Goal: Task Accomplishment & Management: Use online tool/utility

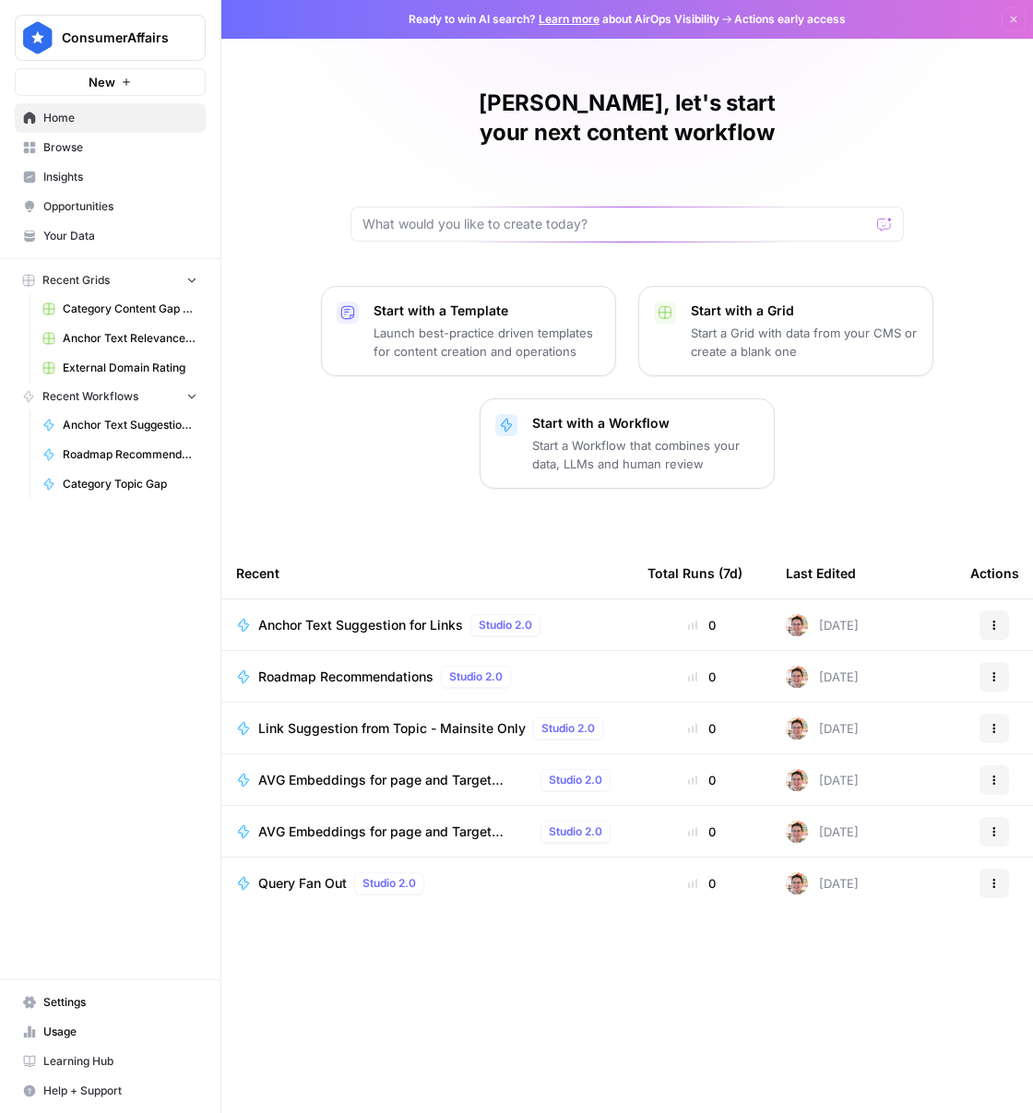
click at [151, 332] on span "Anchor Text Relevance Audit" at bounding box center [130, 338] width 135 height 17
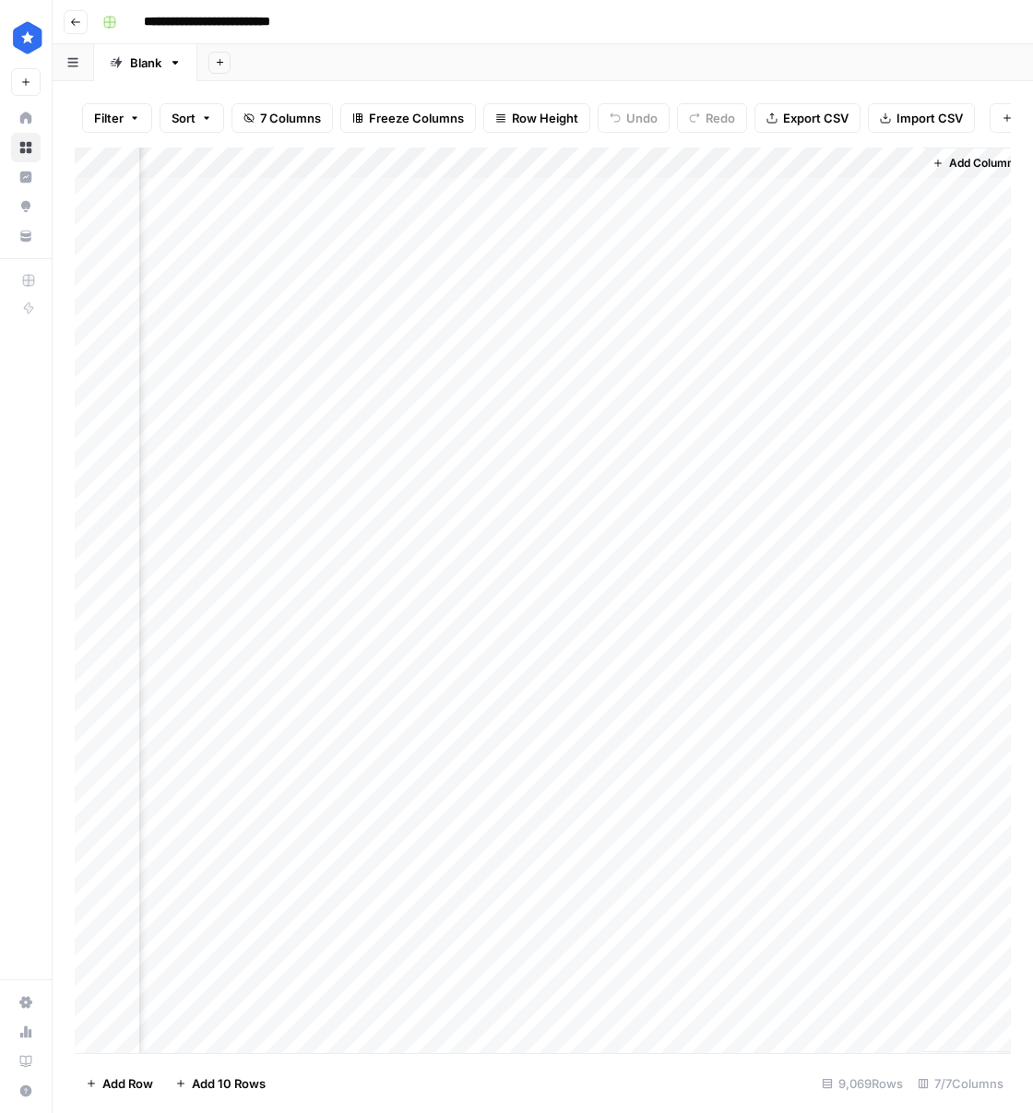
scroll to position [1, 489]
click at [537, 191] on div "Add Column" at bounding box center [543, 601] width 936 height 906
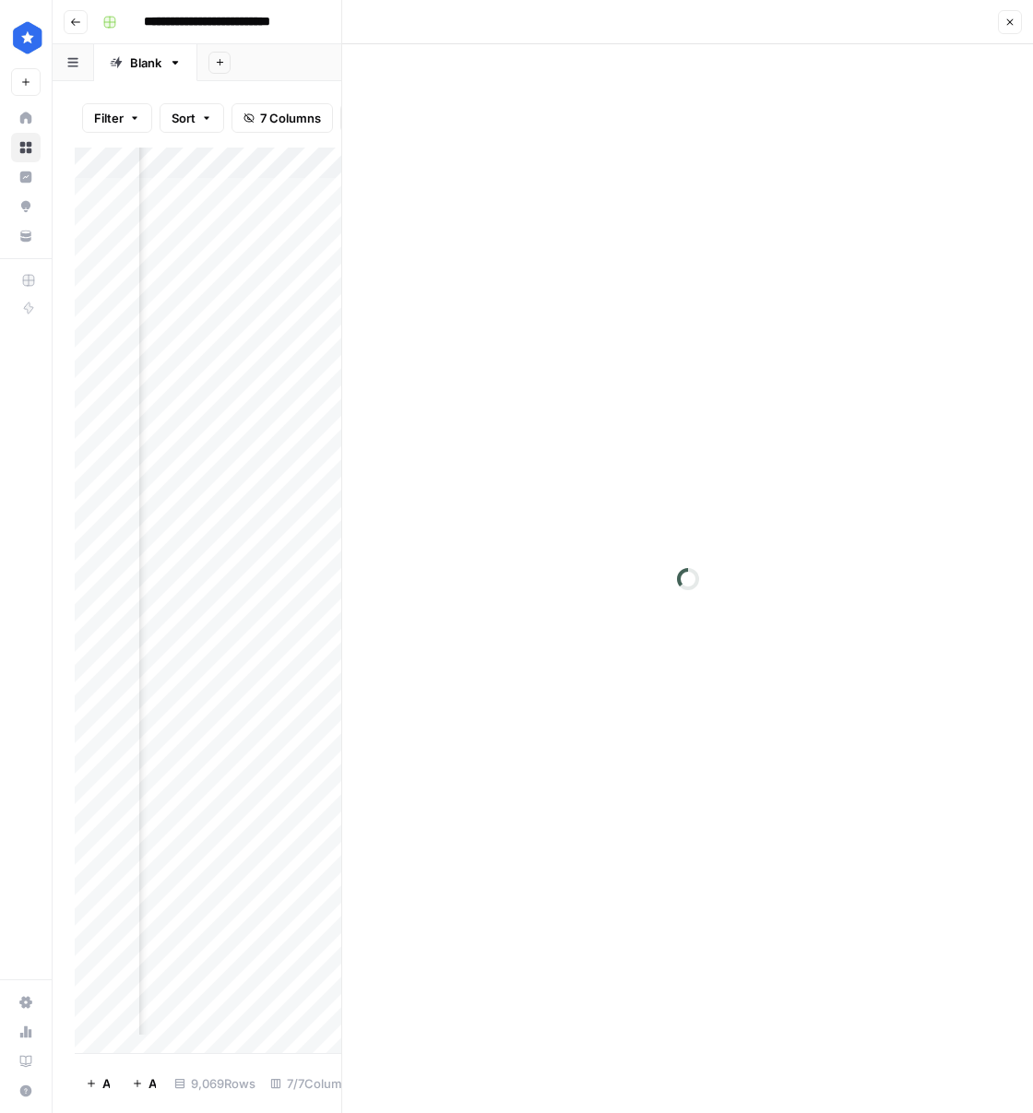
scroll to position [1, 475]
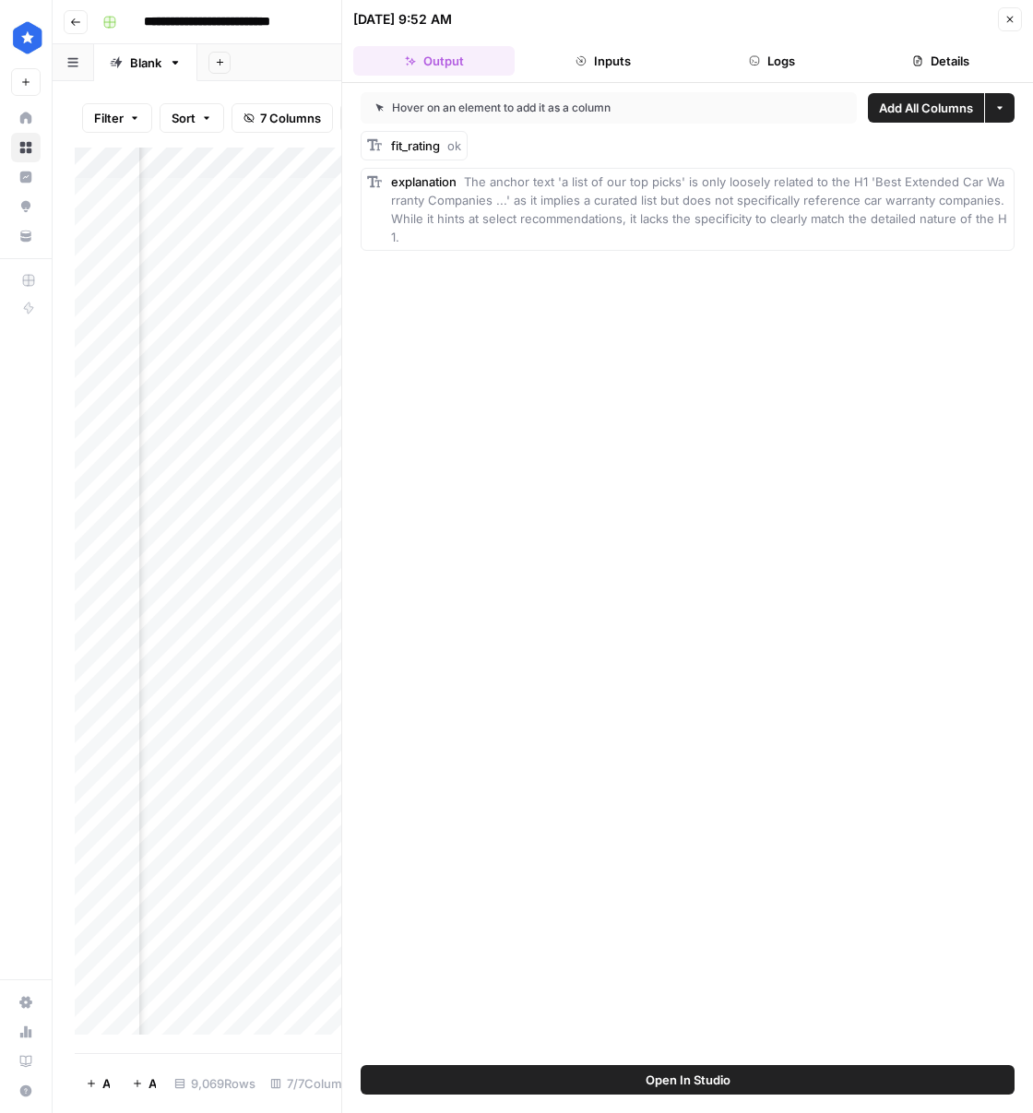
click at [1003, 12] on button "Close" at bounding box center [1010, 19] width 24 height 24
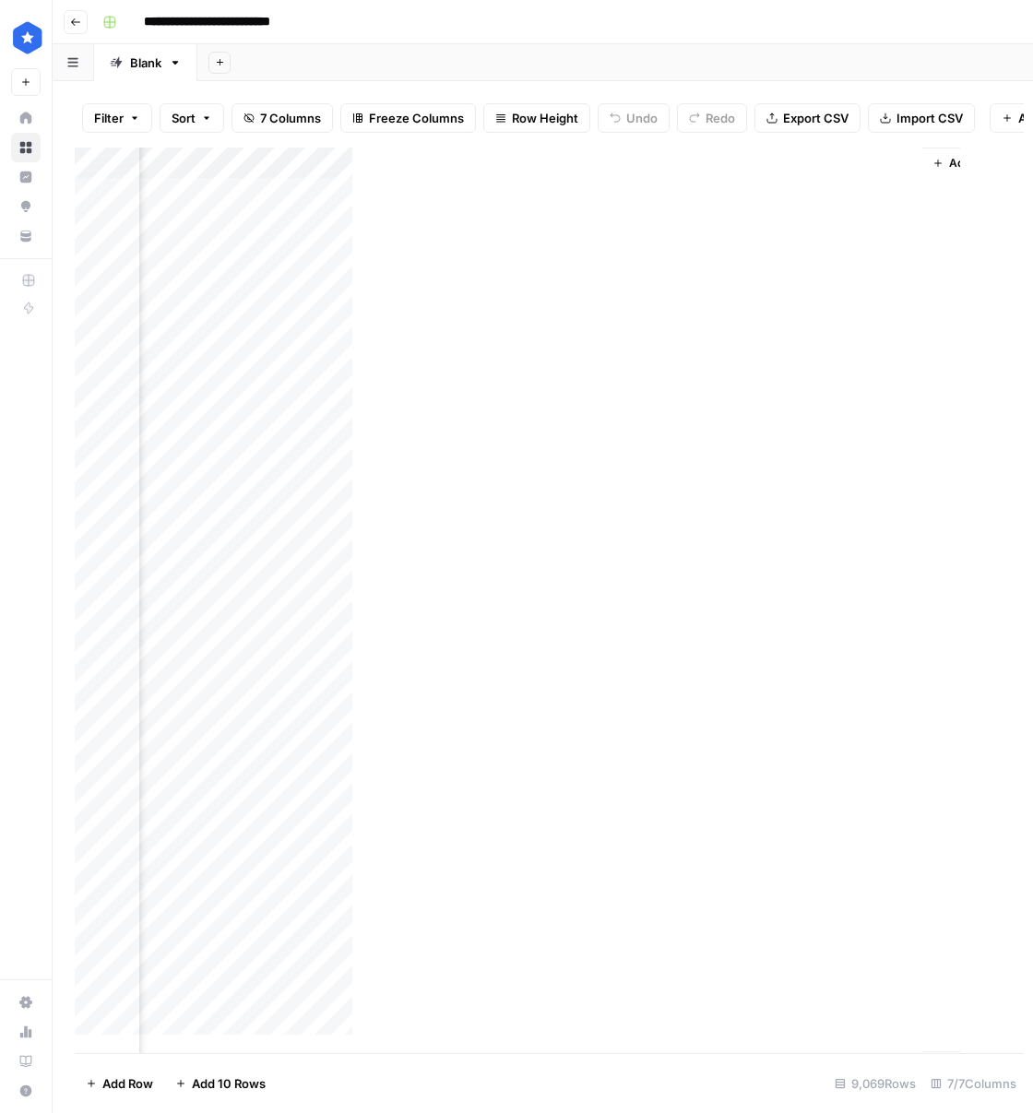
scroll to position [1, 467]
click at [556, 165] on div "Add Column" at bounding box center [543, 601] width 936 height 906
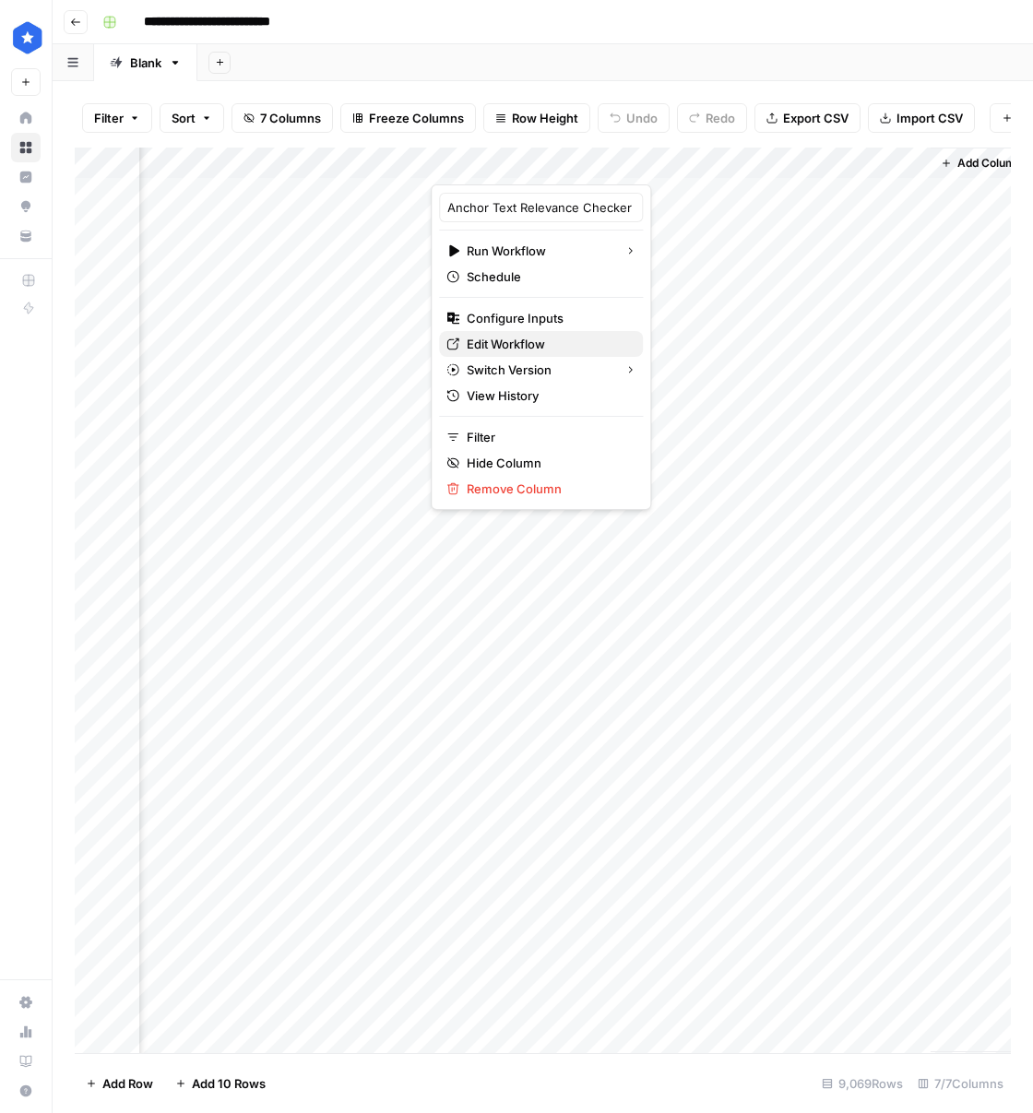
click at [519, 335] on span "Edit Workflow" at bounding box center [547, 344] width 161 height 18
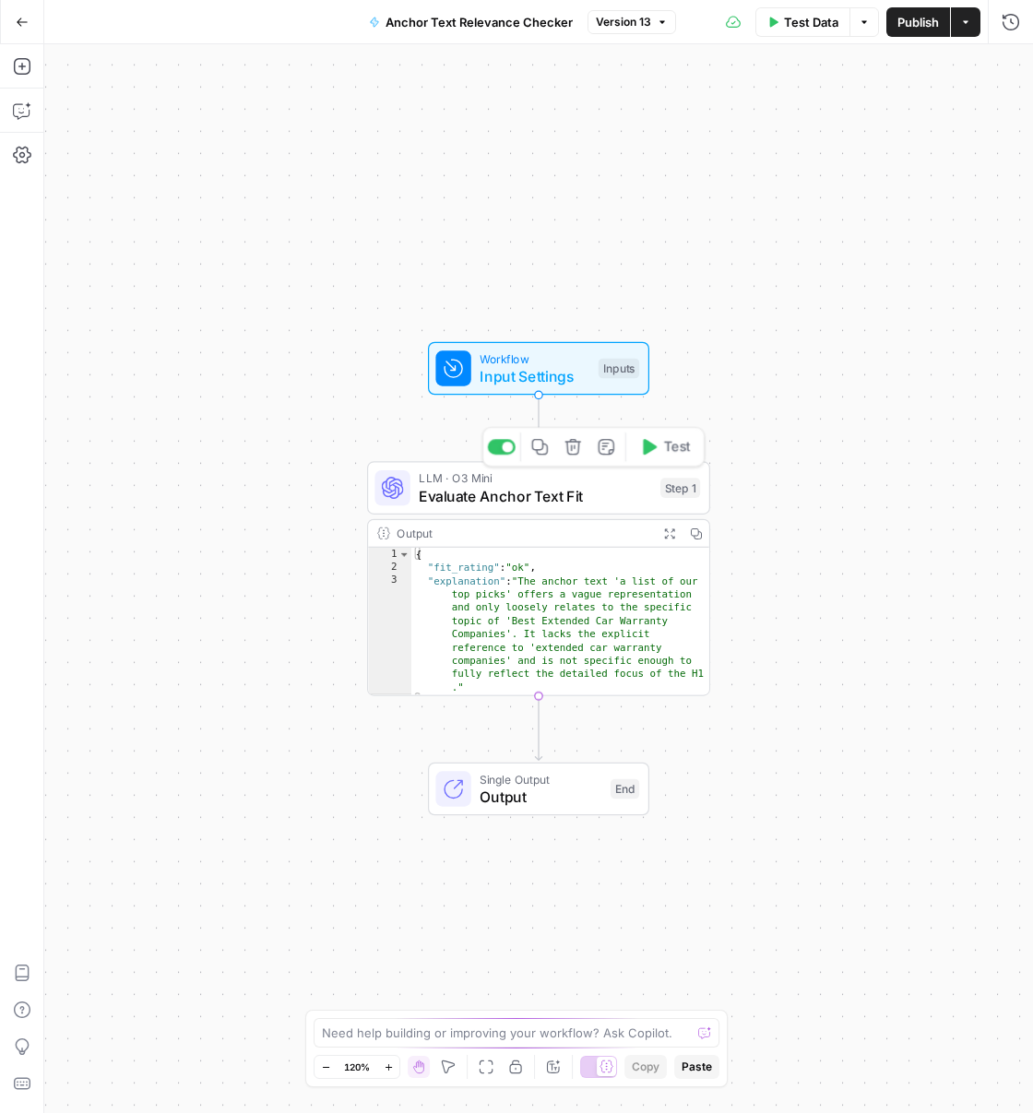
click at [591, 490] on span "Evaluate Anchor Text Fit" at bounding box center [535, 496] width 232 height 22
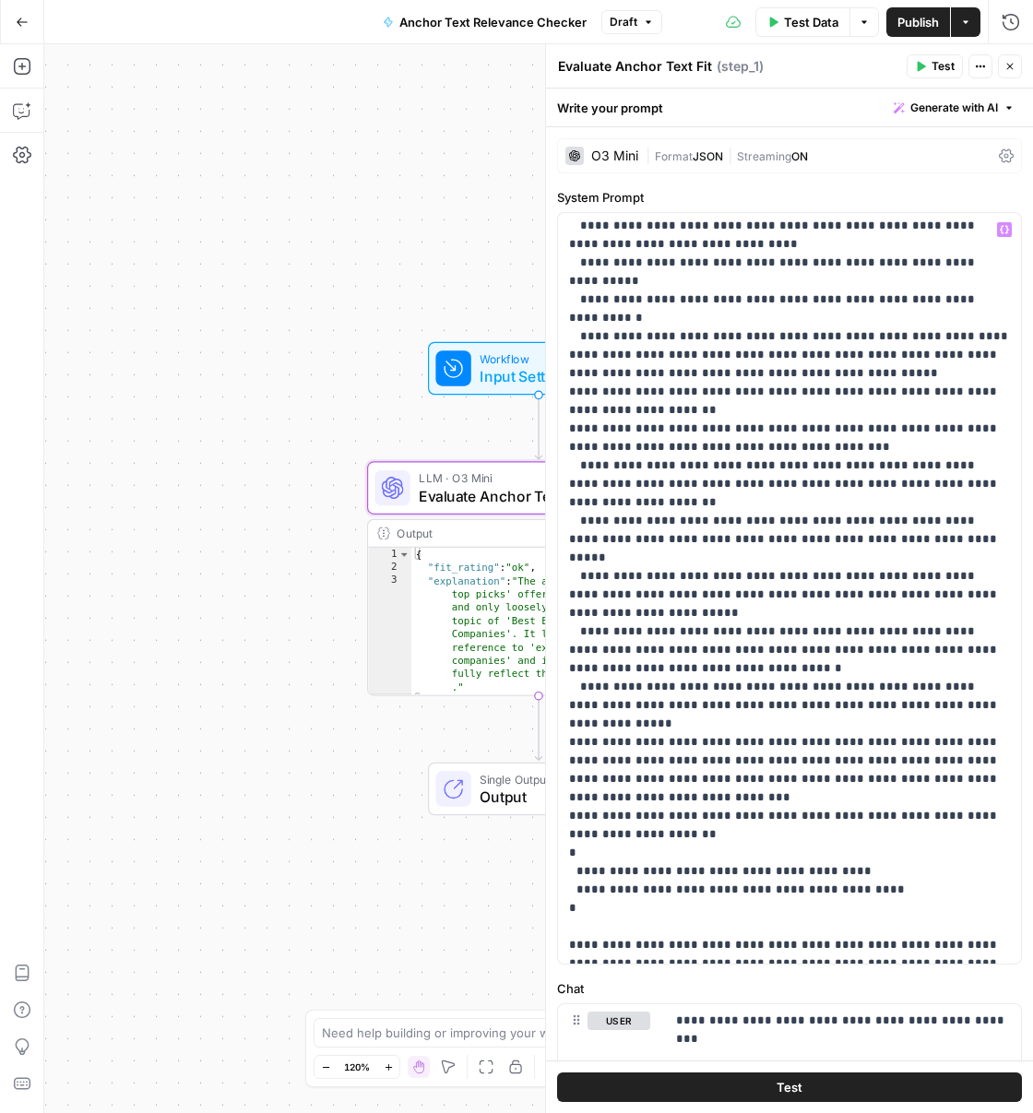
scroll to position [124, 0]
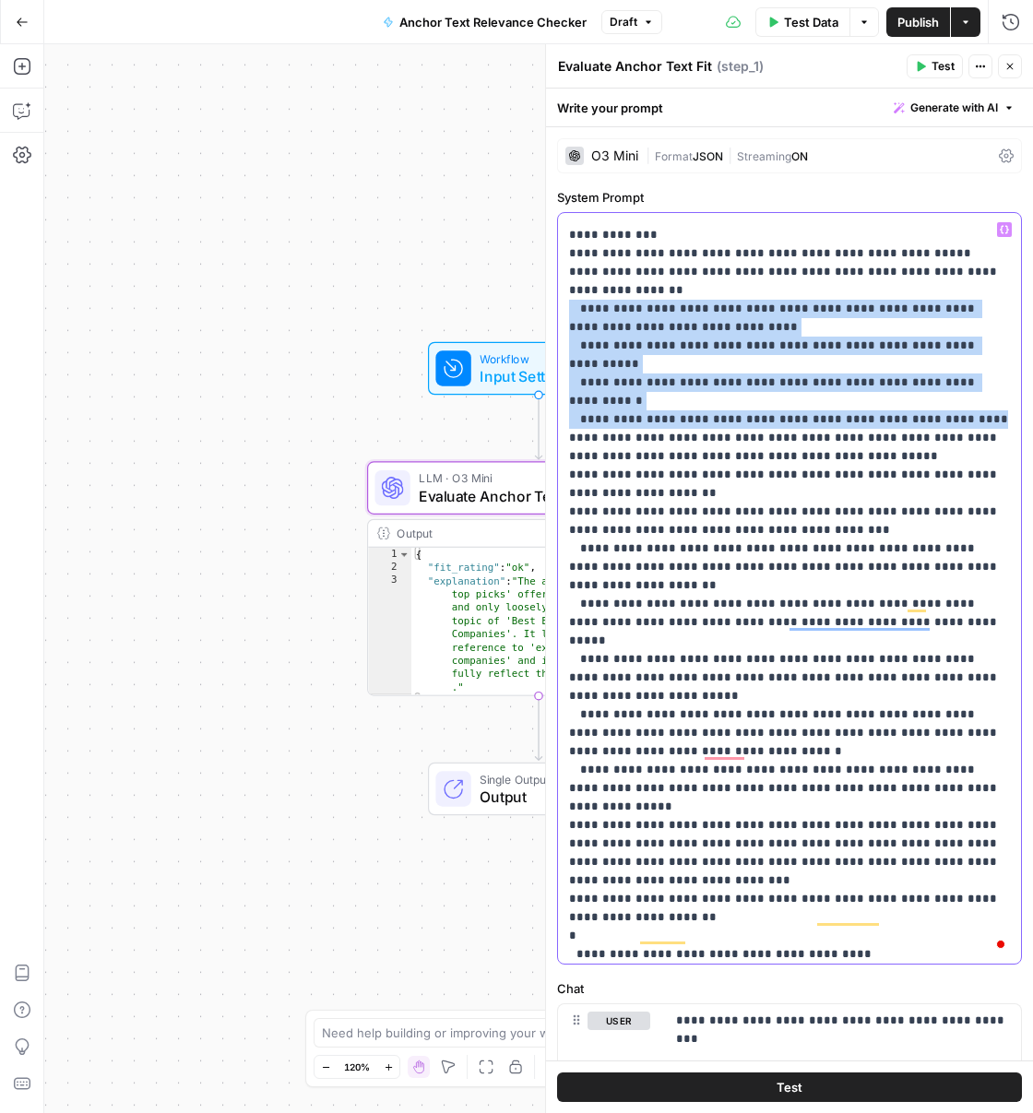
drag, startPoint x: 565, startPoint y: 312, endPoint x: 1016, endPoint y: 377, distance: 454.9
click at [1016, 377] on div "**********" at bounding box center [789, 588] width 463 height 751
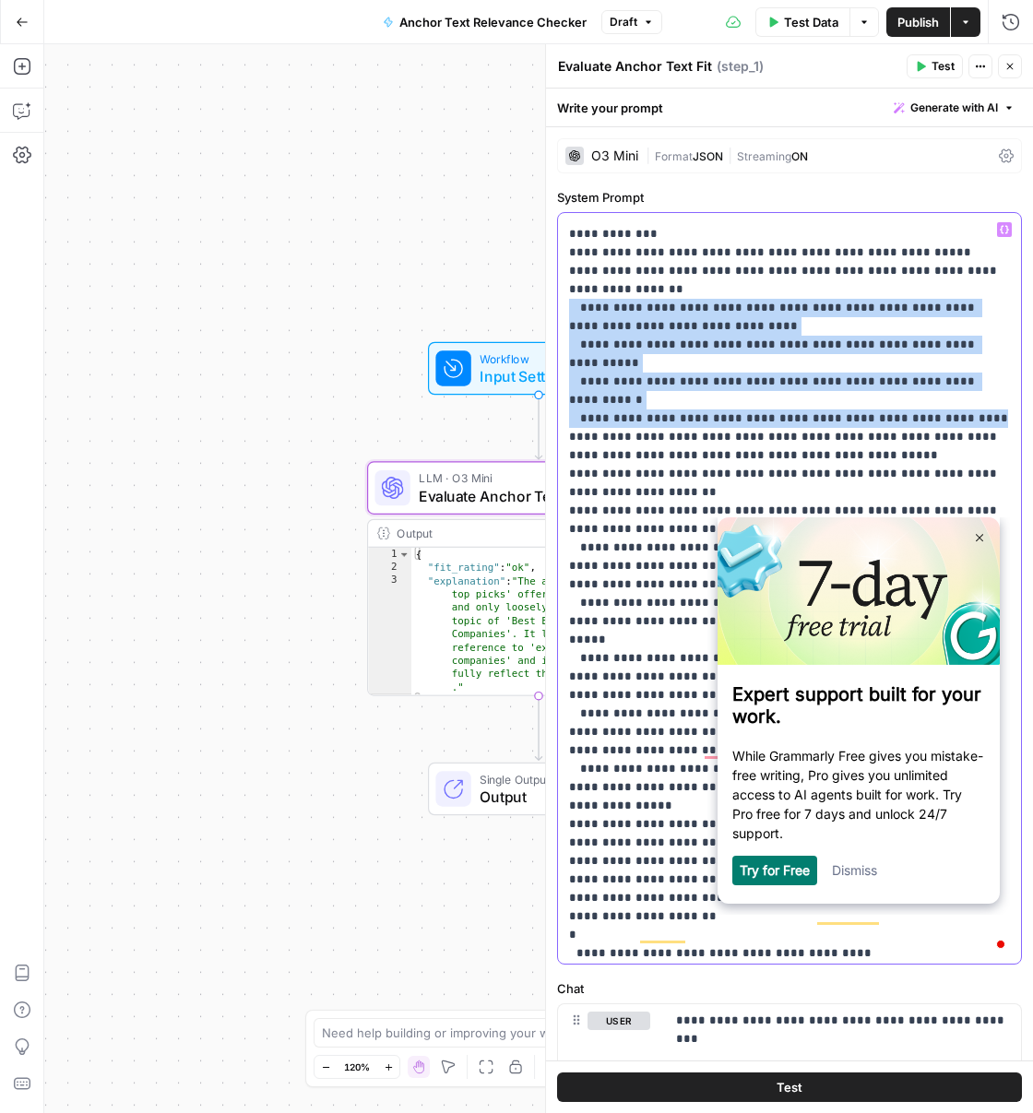
scroll to position [0, 0]
copy p "**********"
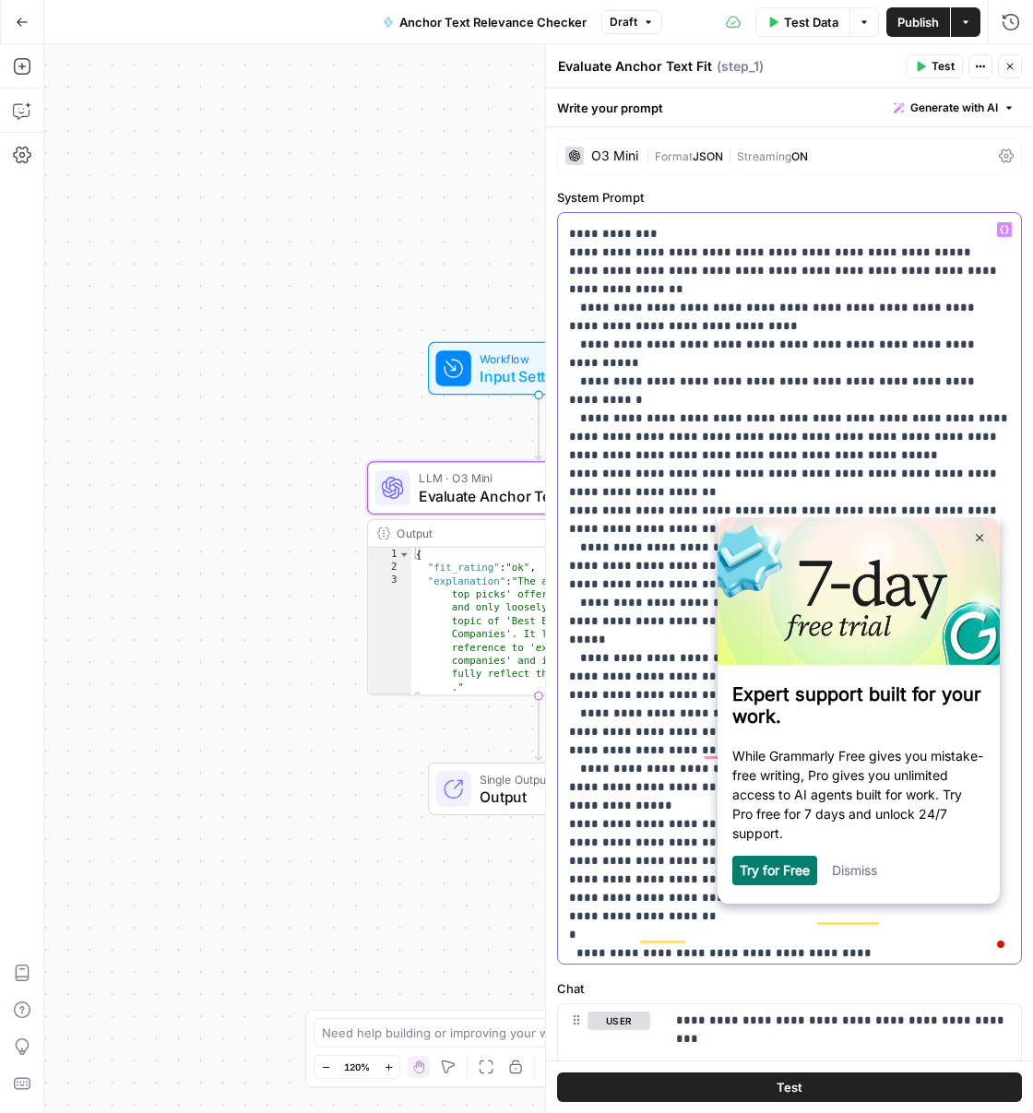
drag, startPoint x: 725, startPoint y: 416, endPoint x: 813, endPoint y: 366, distance: 100.8
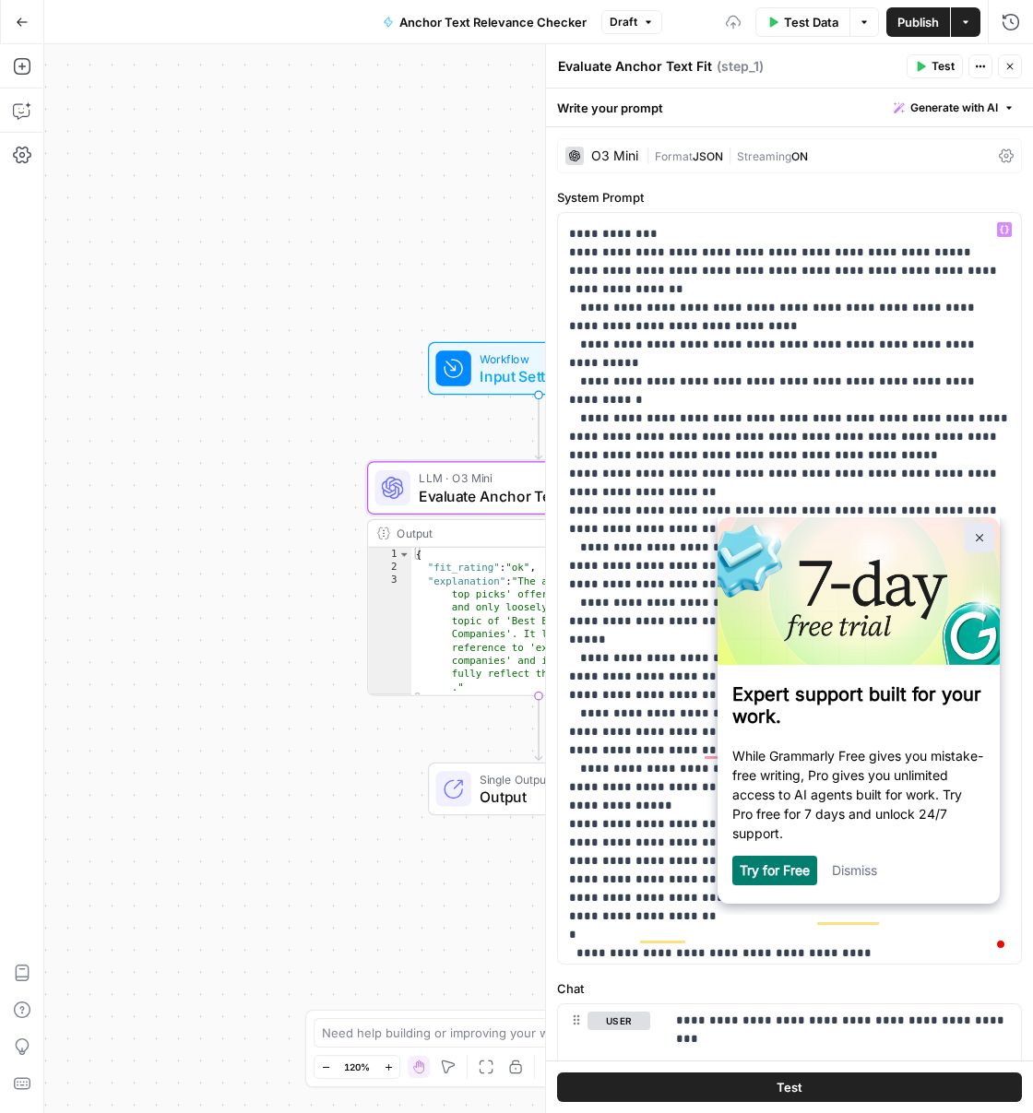
click at [980, 534] on img at bounding box center [980, 538] width 8 height 8
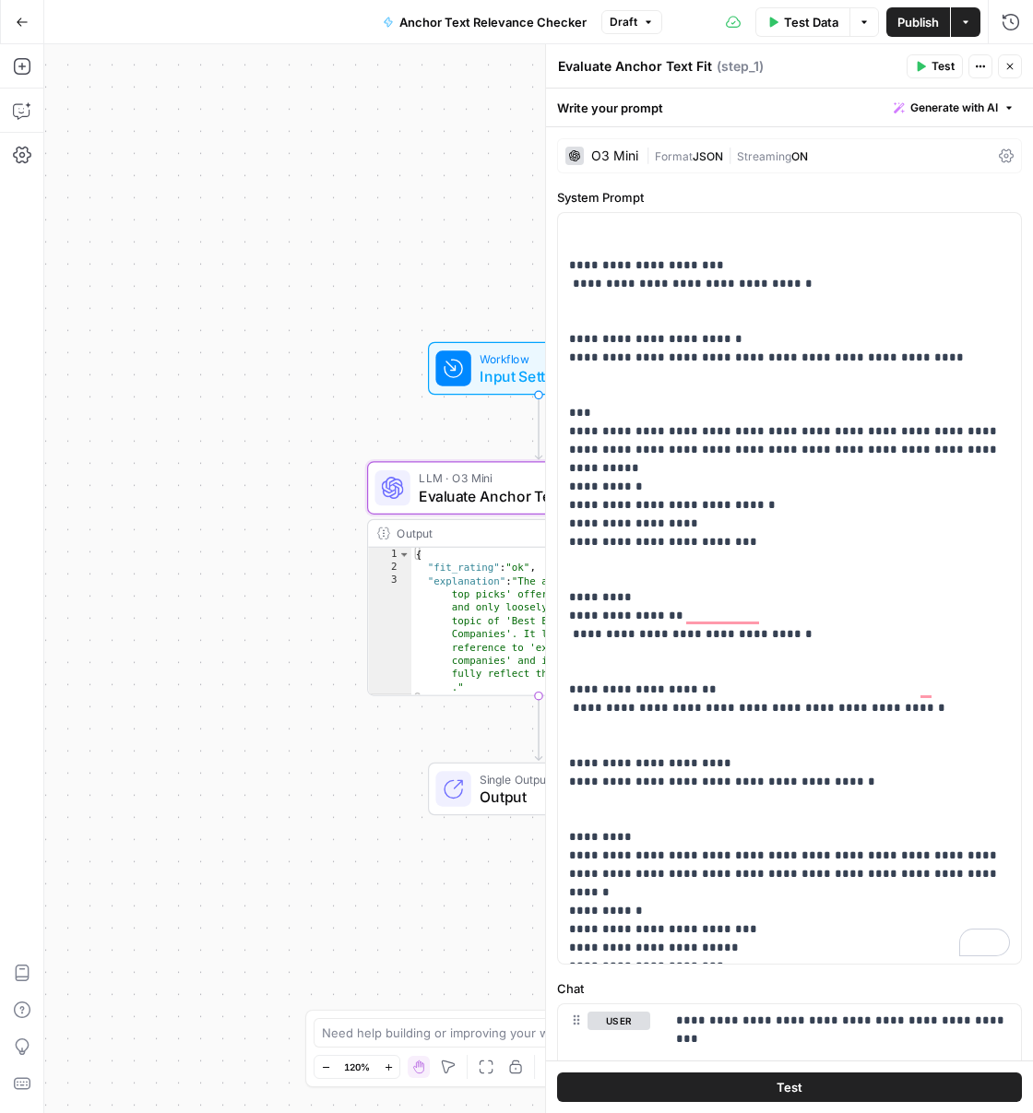
click at [920, 17] on span "Publish" at bounding box center [918, 22] width 42 height 18
click at [576, 159] on icon at bounding box center [574, 155] width 11 height 11
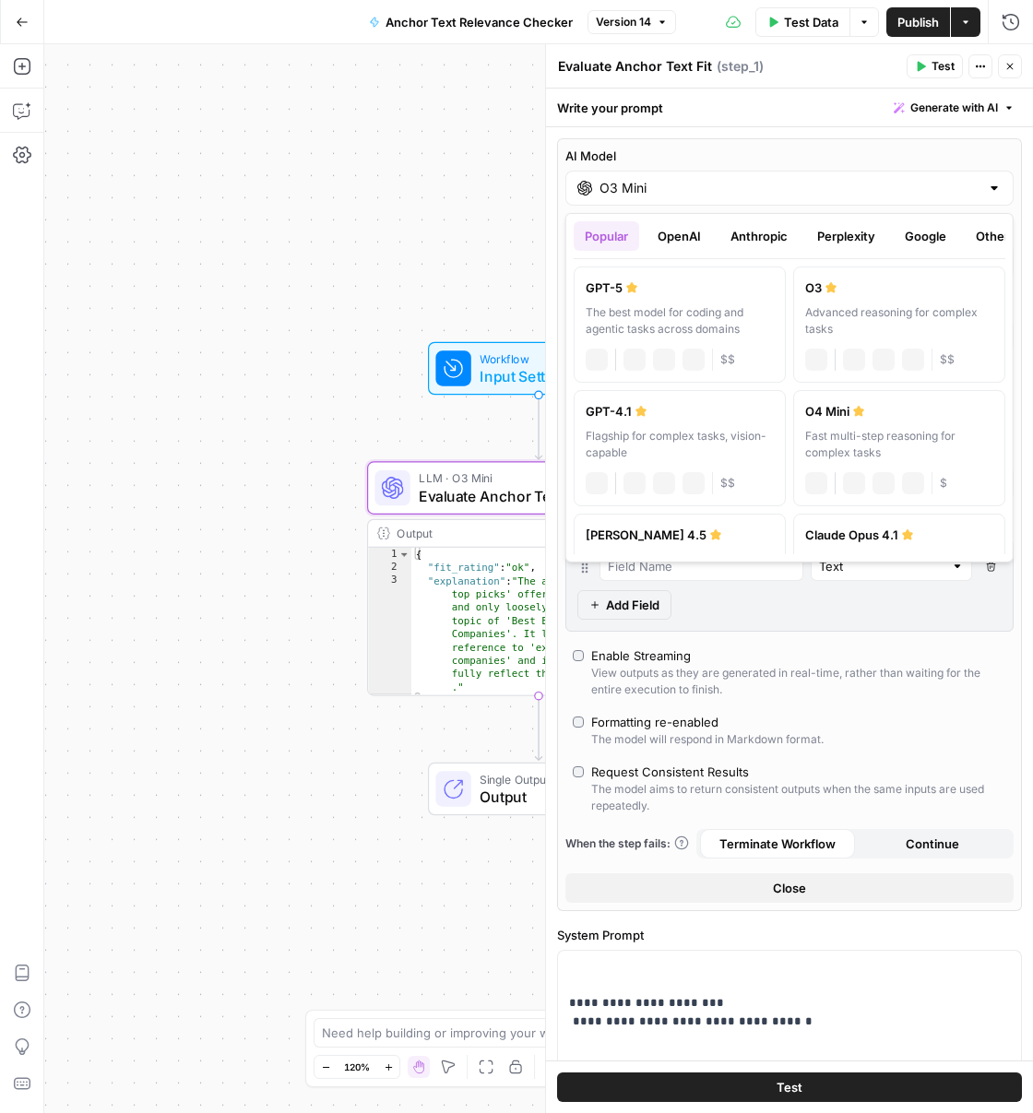
click at [586, 188] on div "O3 Mini" at bounding box center [789, 188] width 448 height 35
click at [678, 246] on button "OpenAI" at bounding box center [679, 236] width 65 height 30
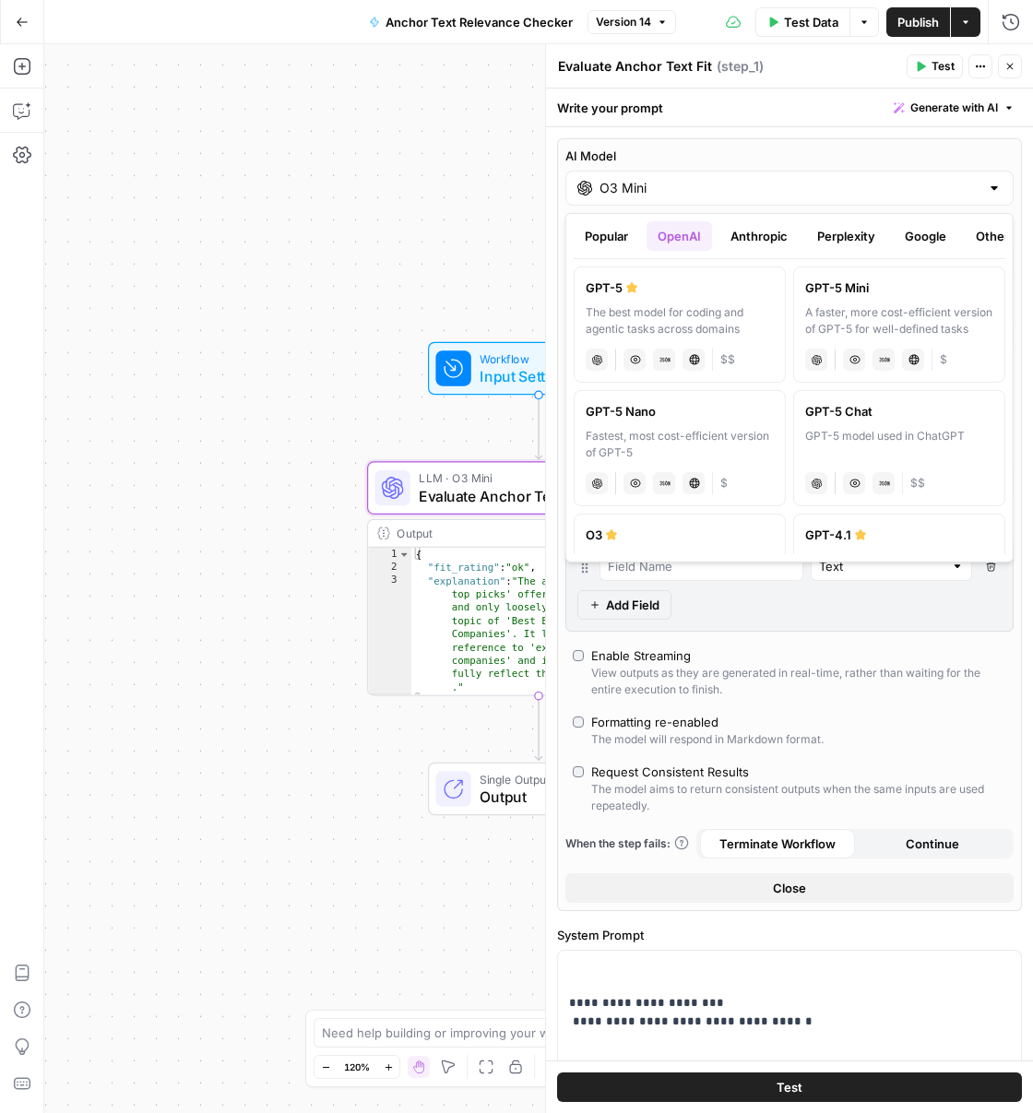
click at [765, 242] on button "Anthropic" at bounding box center [758, 236] width 79 height 30
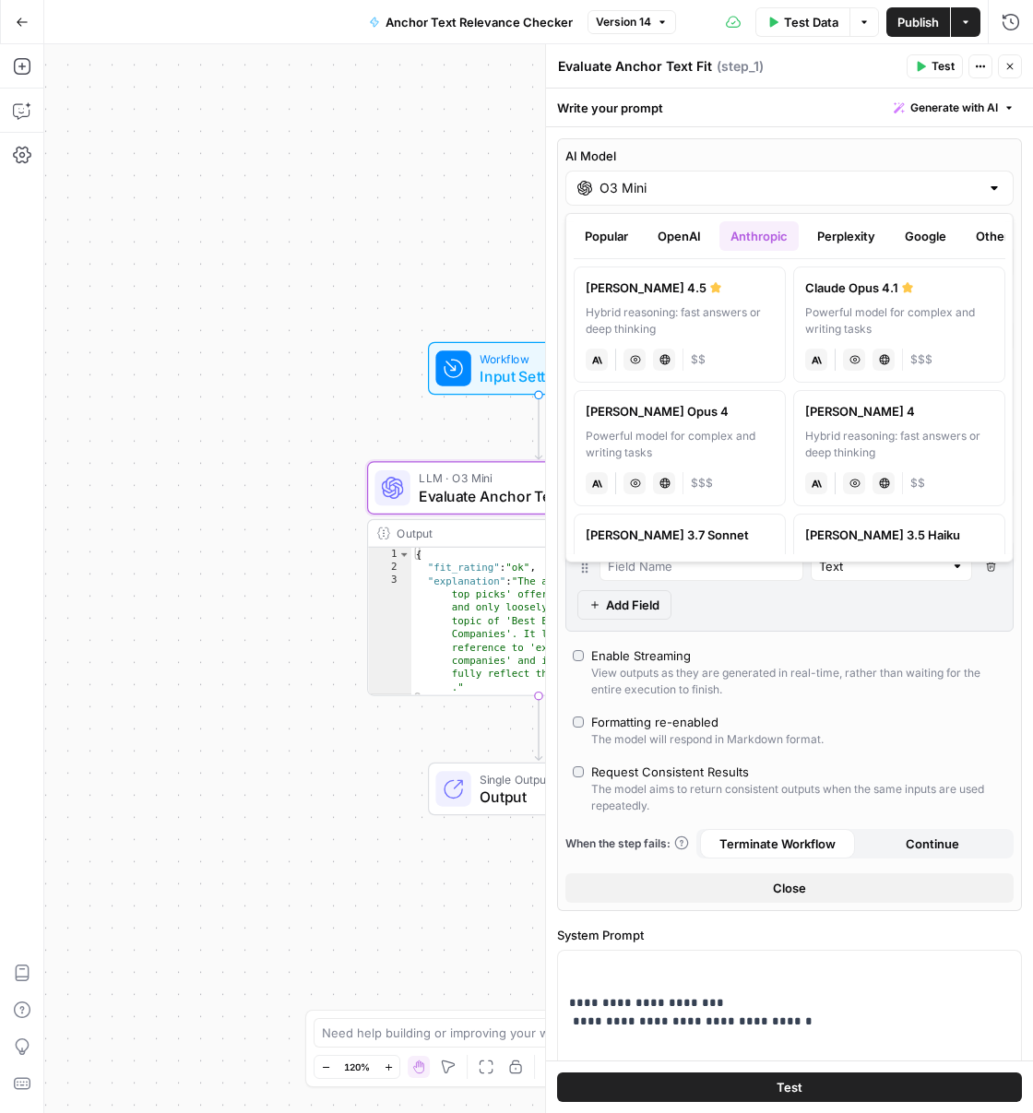
click at [833, 242] on button "Perplexity" at bounding box center [846, 236] width 80 height 30
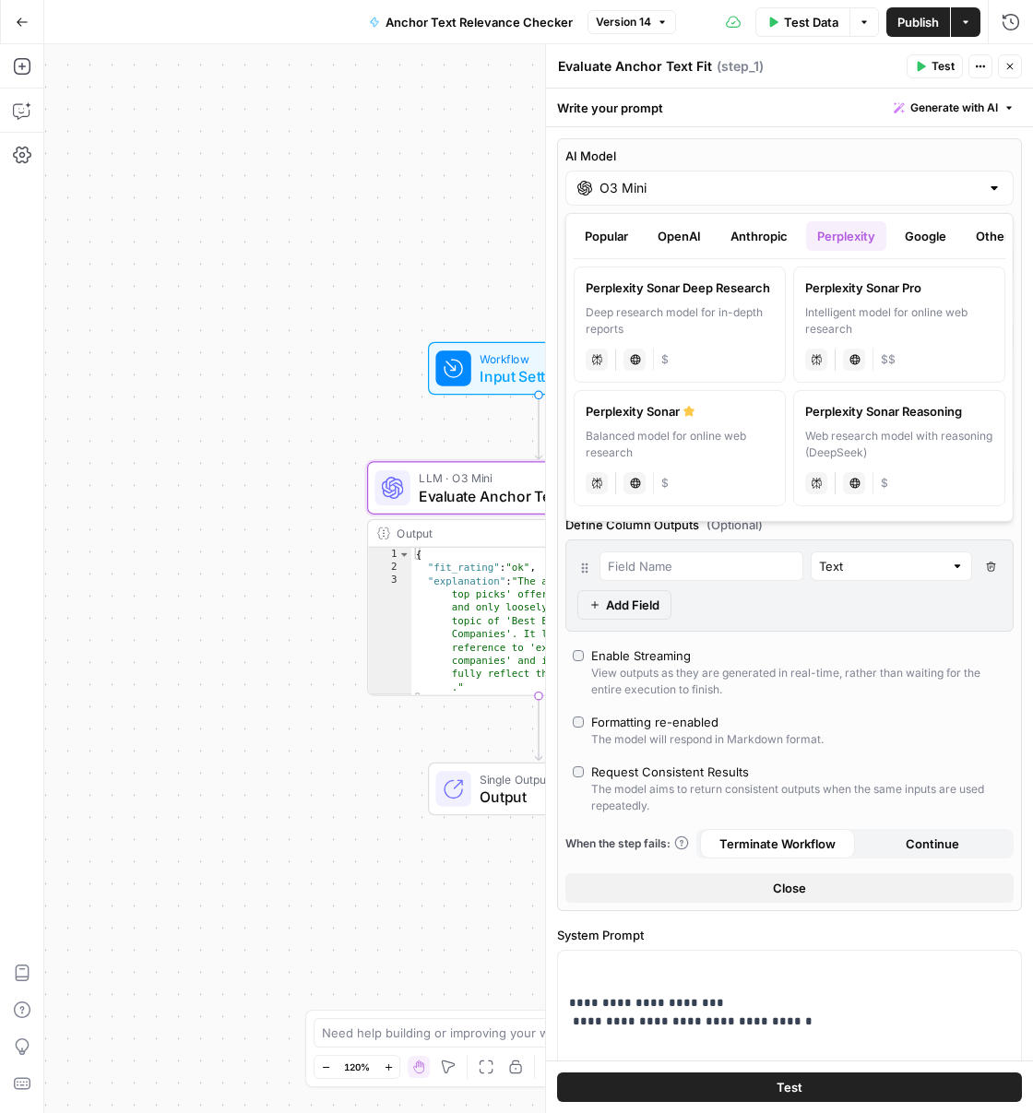
click at [905, 241] on button "Google" at bounding box center [926, 236] width 64 height 30
click at [981, 230] on button "Other" at bounding box center [992, 236] width 55 height 30
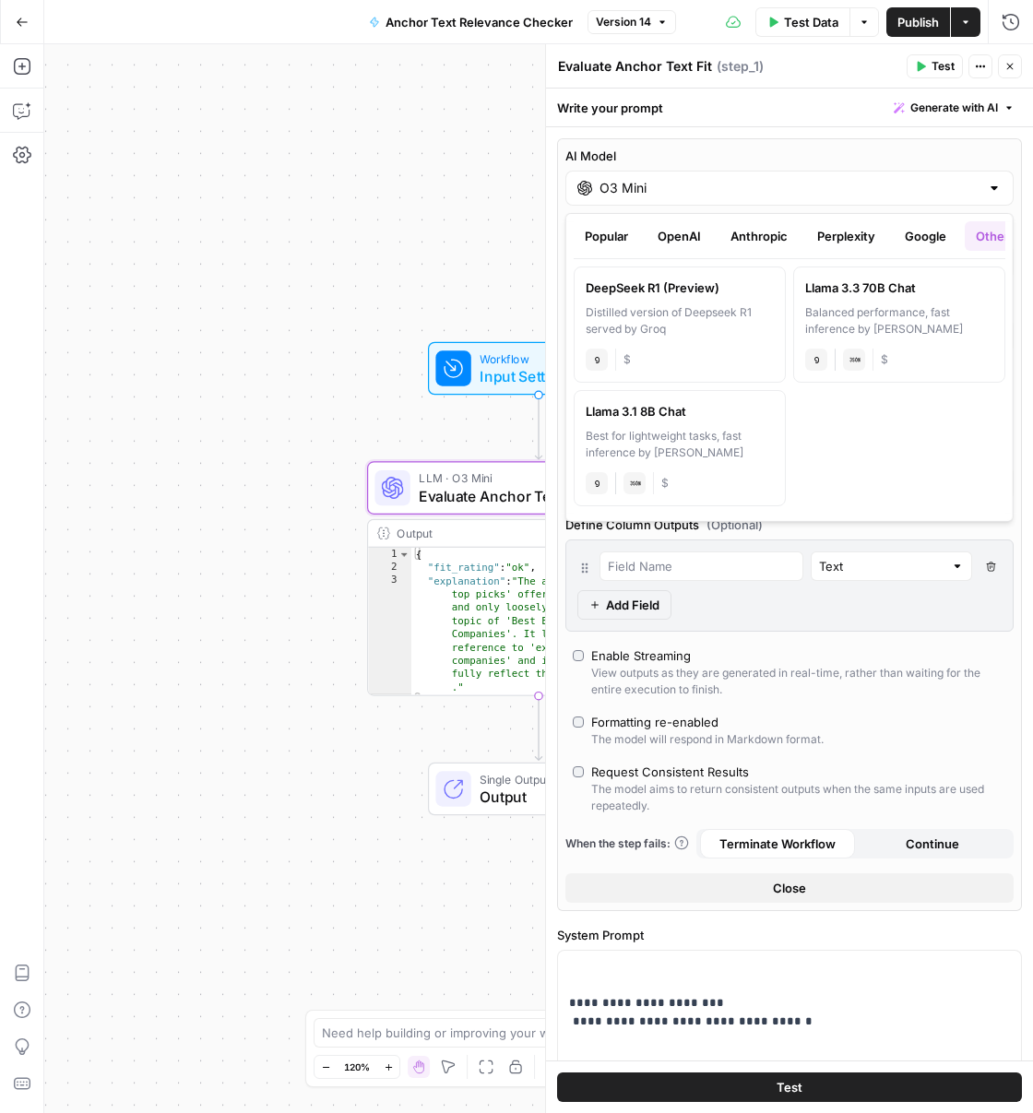
click at [621, 230] on button "Popular" at bounding box center [606, 236] width 65 height 30
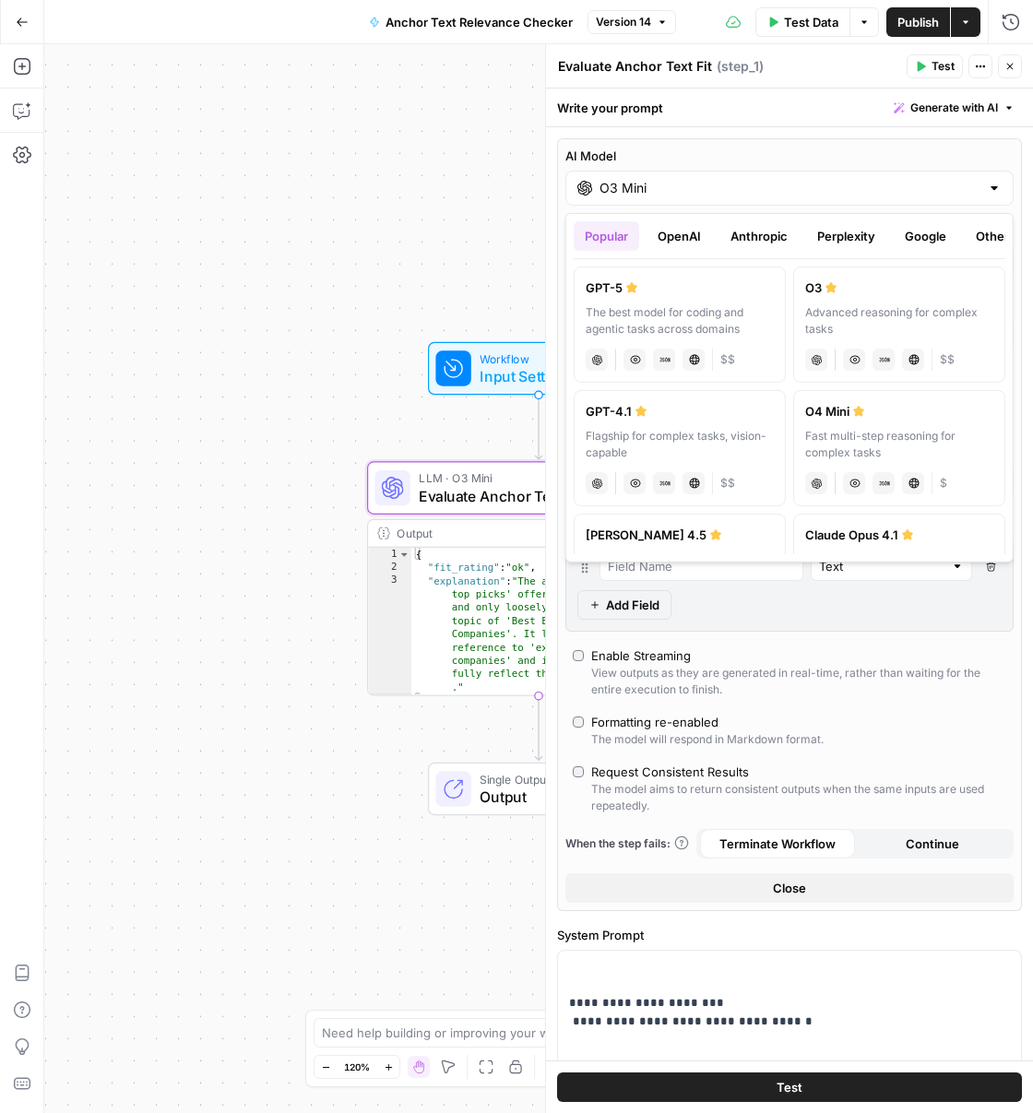
click at [702, 229] on button "OpenAI" at bounding box center [679, 236] width 65 height 30
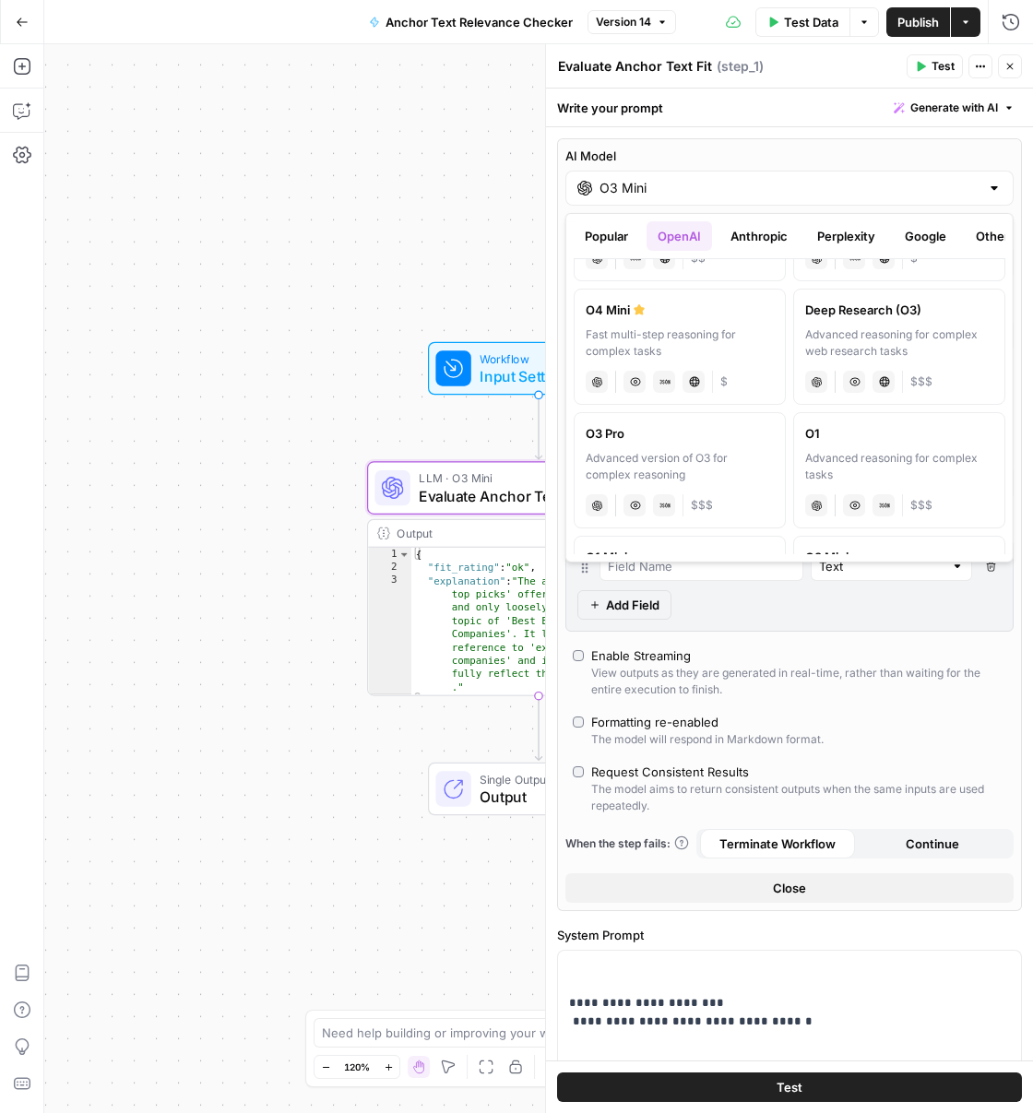
scroll to position [720, 0]
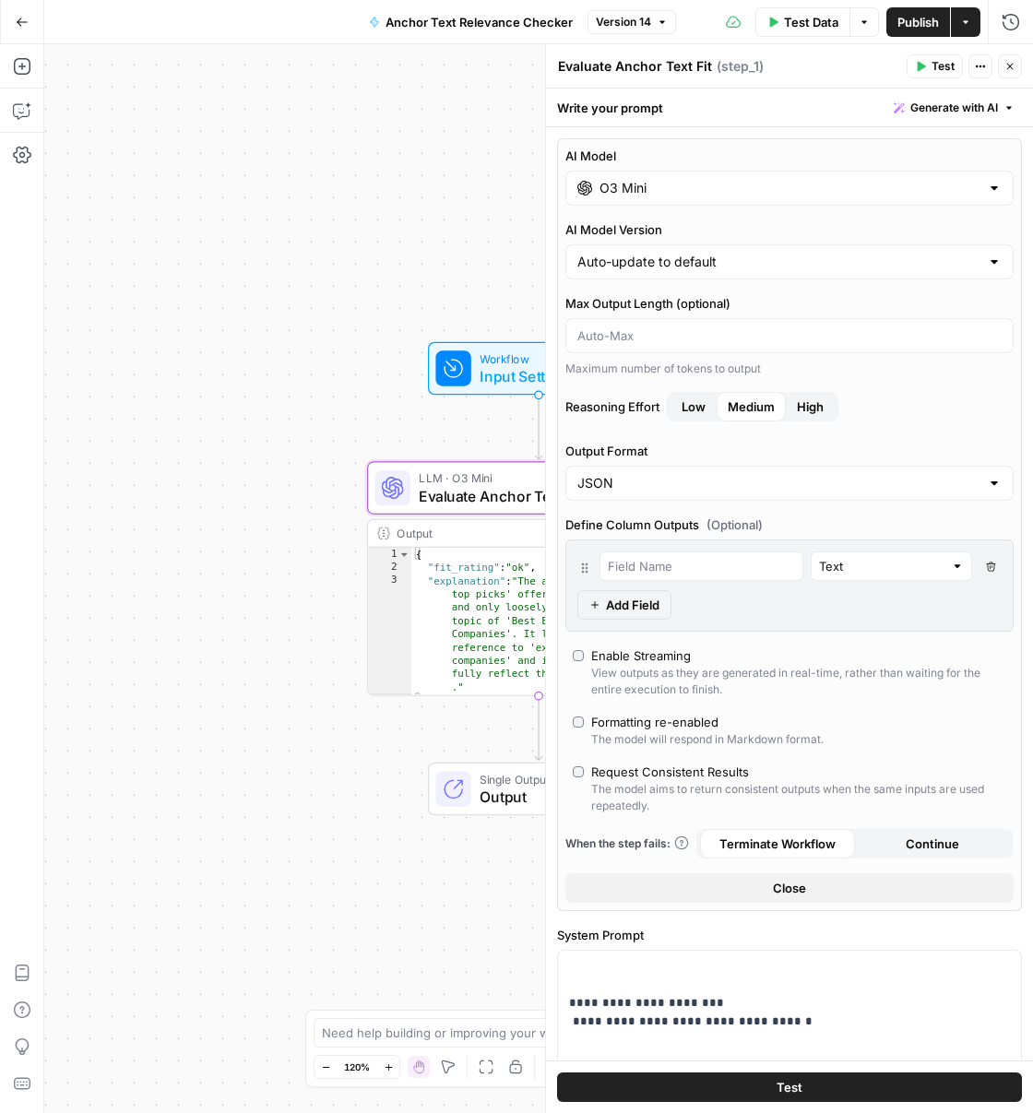
click at [463, 118] on div "Workflow Input Settings Inputs LLM · O3 Mini Evaluate Anchor Text Fit Step 1 Ou…" at bounding box center [538, 578] width 989 height 1069
click at [463, 110] on div "Workflow Input Settings Inputs LLM · O3 Mini Evaluate Anchor Text Fit Step 1 Ou…" at bounding box center [538, 578] width 989 height 1069
click at [1016, 75] on button "Close" at bounding box center [1010, 66] width 24 height 24
